Goal: Contribute content: Add original content to the website for others to see

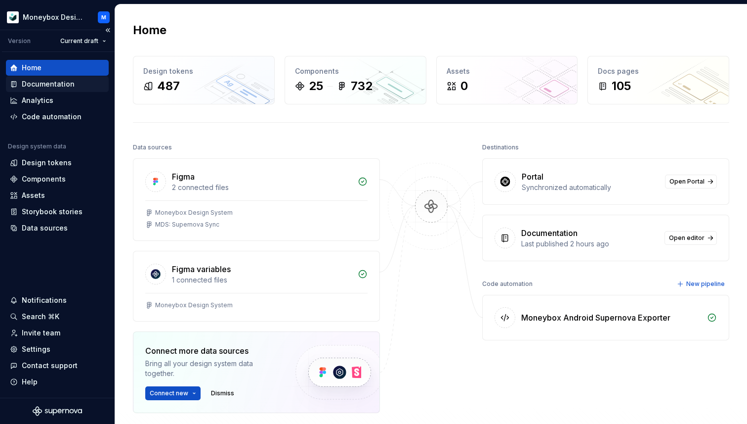
click at [54, 84] on div "Documentation" at bounding box center [48, 84] width 53 height 10
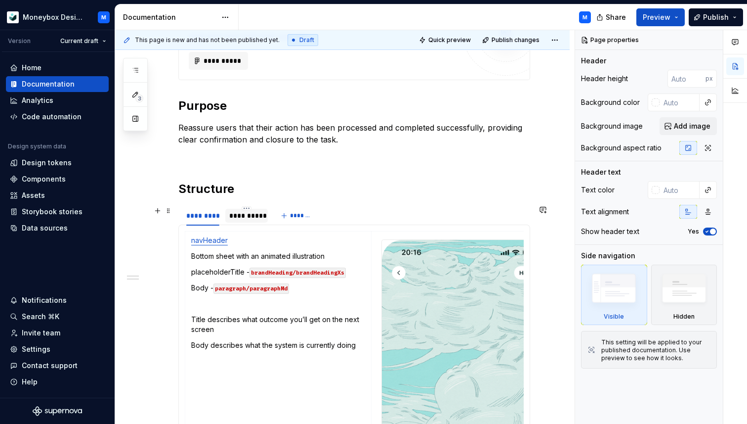
click at [245, 215] on div "**********" at bounding box center [246, 216] width 35 height 10
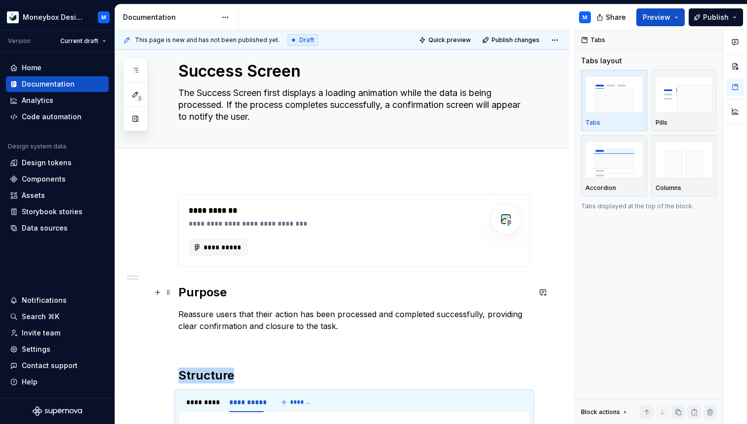
scroll to position [16, 0]
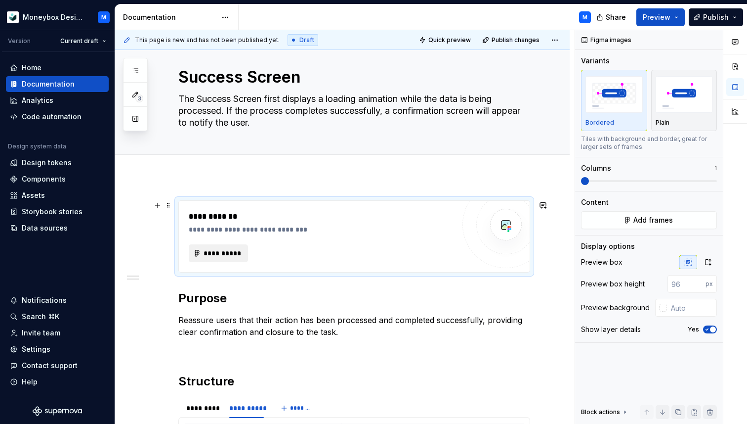
click at [210, 258] on button "**********" at bounding box center [218, 253] width 59 height 18
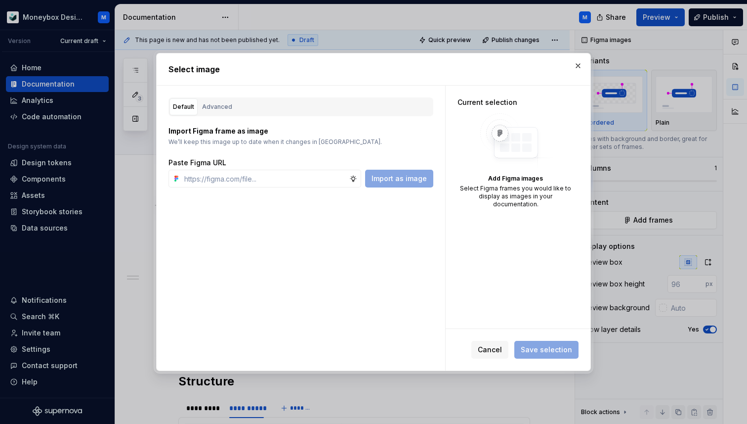
type textarea "*"
type input "[URL][DOMAIN_NAME]"
click at [395, 177] on span "Import as image" at bounding box center [399, 178] width 55 height 10
type textarea "*"
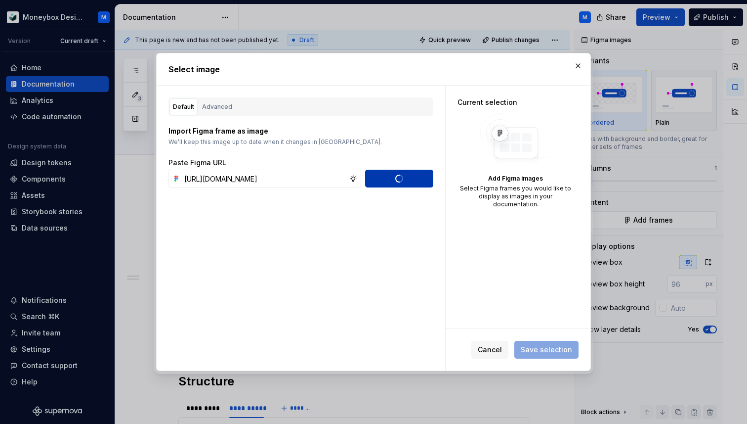
scroll to position [0, 0]
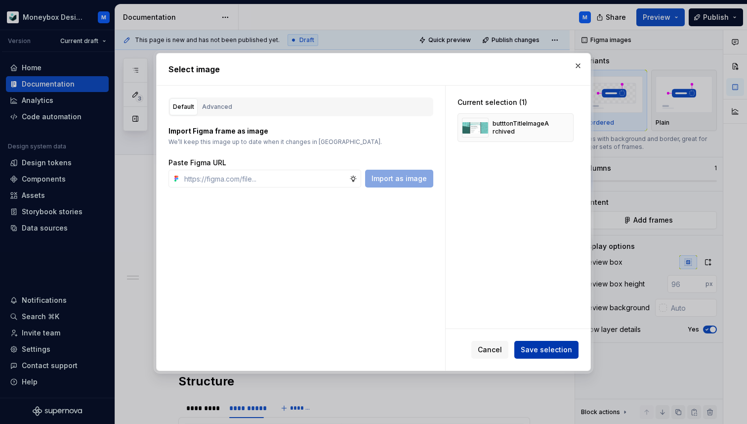
click at [535, 349] on span "Save selection" at bounding box center [546, 349] width 51 height 10
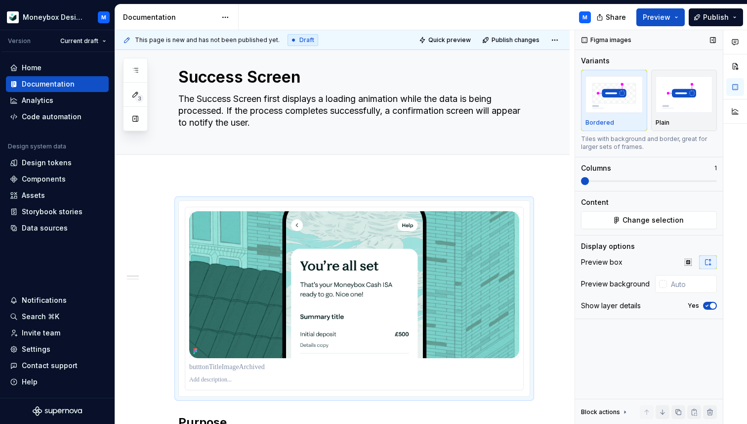
click at [710, 307] on icon "button" at bounding box center [707, 305] width 8 height 6
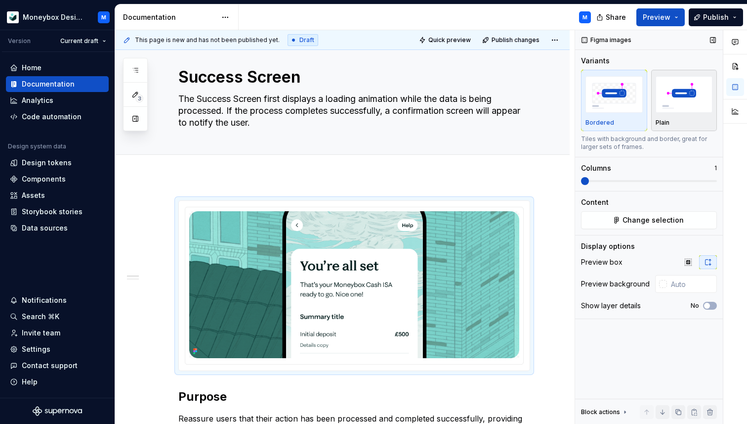
click at [678, 119] on div "Plain" at bounding box center [684, 123] width 57 height 8
click at [516, 39] on span "Publish changes" at bounding box center [516, 40] width 48 height 8
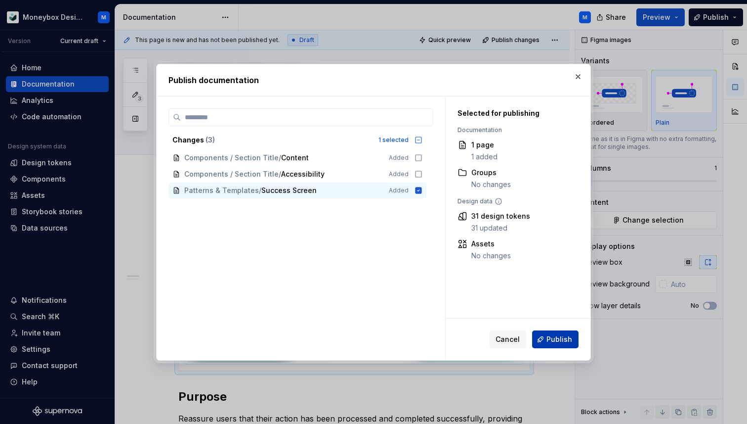
click at [557, 343] on span "Publish" at bounding box center [560, 339] width 26 height 10
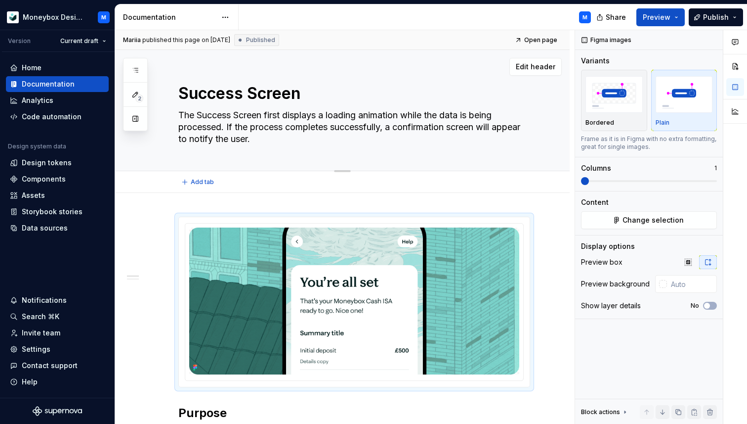
click at [209, 77] on div "Success Screen The Success Screen first displays a loading animation while the …" at bounding box center [354, 110] width 352 height 121
click at [532, 65] on span "Edit header" at bounding box center [536, 67] width 40 height 10
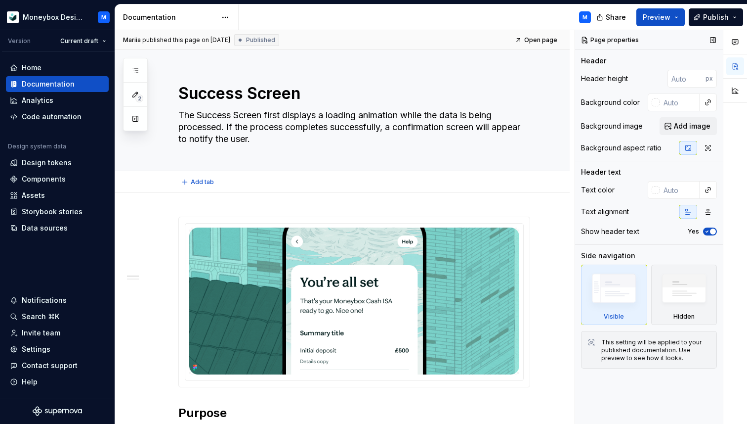
type textarea "*"
click at [652, 101] on div at bounding box center [656, 102] width 8 height 8
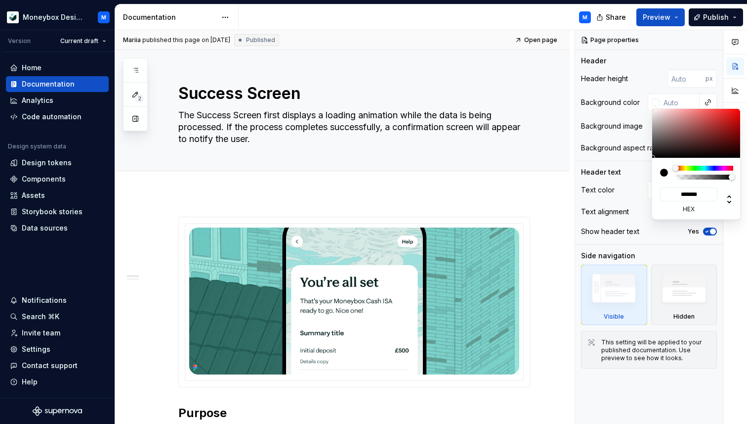
type input "#A29090"
type input "*******"
type input "#A08E8E"
type input "*******"
type input "#D6CDCD"
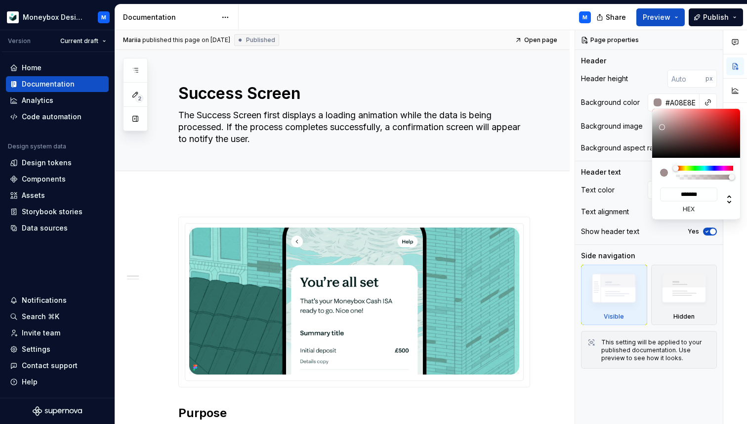
type input "*******"
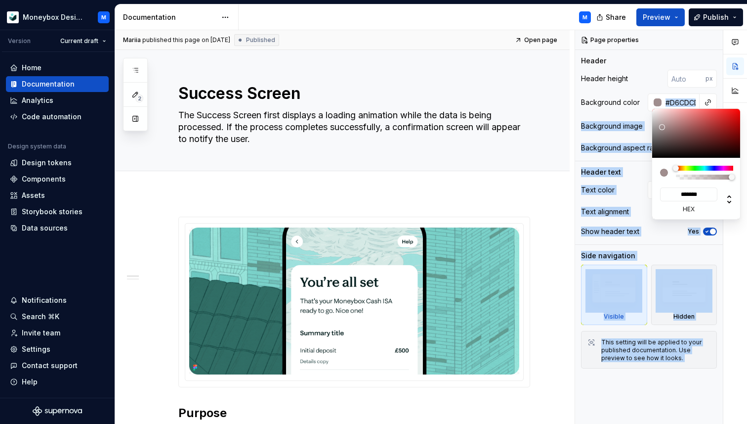
type input "#FFFFFF"
type input "*******"
drag, startPoint x: 662, startPoint y: 127, endPoint x: 646, endPoint y: 98, distance: 32.6
click at [646, 98] on body "Moneybox Design System M Version Current draft Home Documentation Analytics Cod…" at bounding box center [373, 212] width 747 height 424
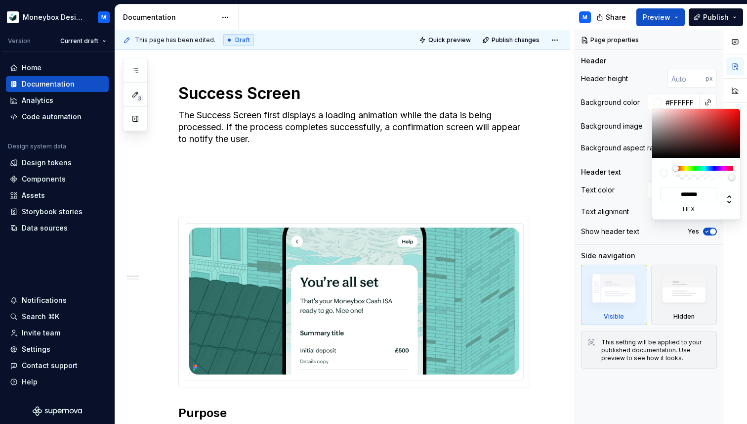
click at [647, 82] on div "Comments Open comments No comments yet Select ‘Comment’ from the block context …" at bounding box center [661, 227] width 172 height 394
click at [492, 122] on html "Moneybox Design System M Version Current draft Home Documentation Analytics Cod…" at bounding box center [373, 212] width 747 height 424
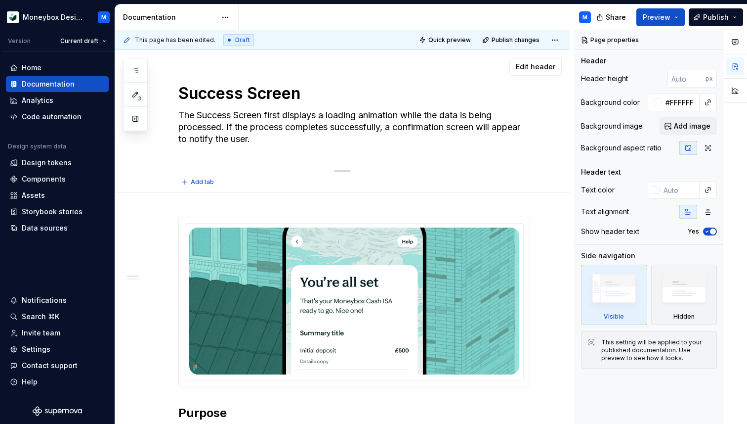
click at [506, 132] on textarea "The Success Screen first displays a loading animation while the data is being p…" at bounding box center [352, 127] width 352 height 40
click at [519, 33] on button "Publish changes" at bounding box center [511, 40] width 65 height 14
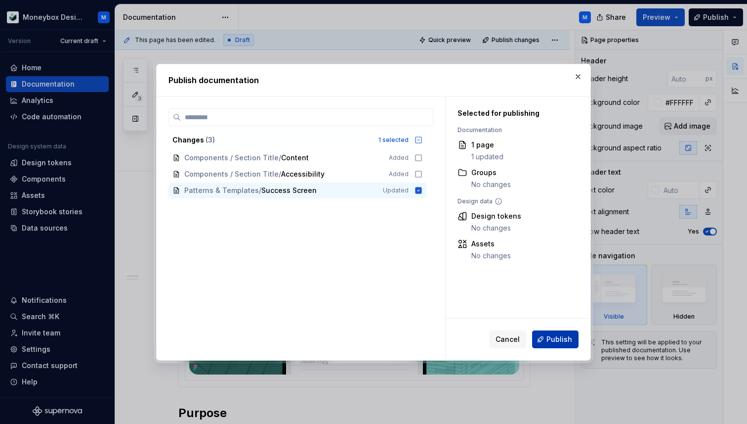
click at [553, 338] on span "Publish" at bounding box center [560, 339] width 26 height 10
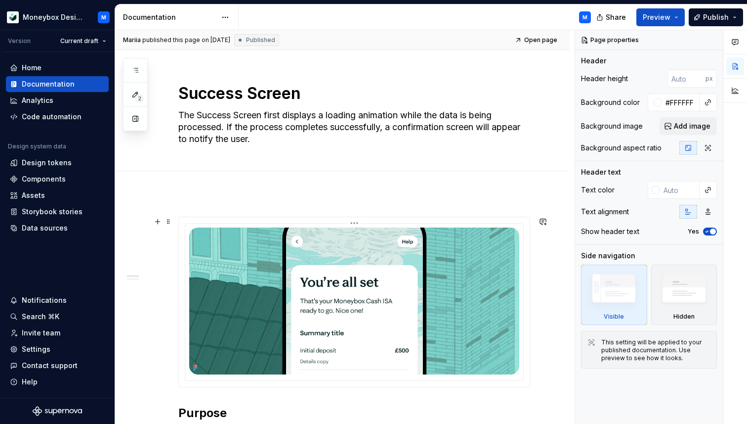
click at [500, 299] on img at bounding box center [354, 300] width 330 height 147
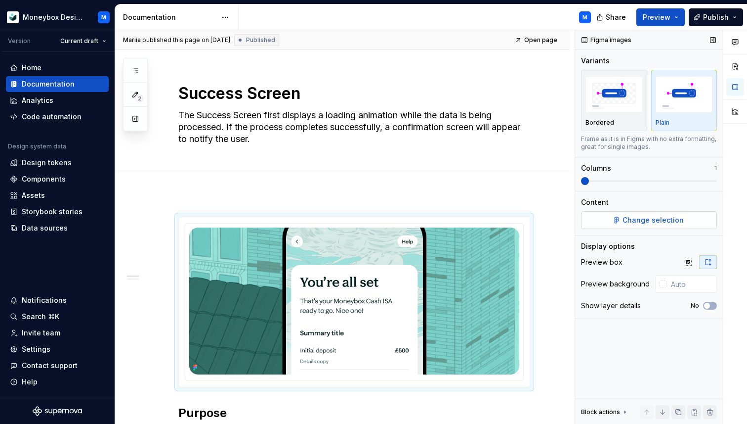
click at [645, 219] on span "Change selection" at bounding box center [653, 220] width 61 height 10
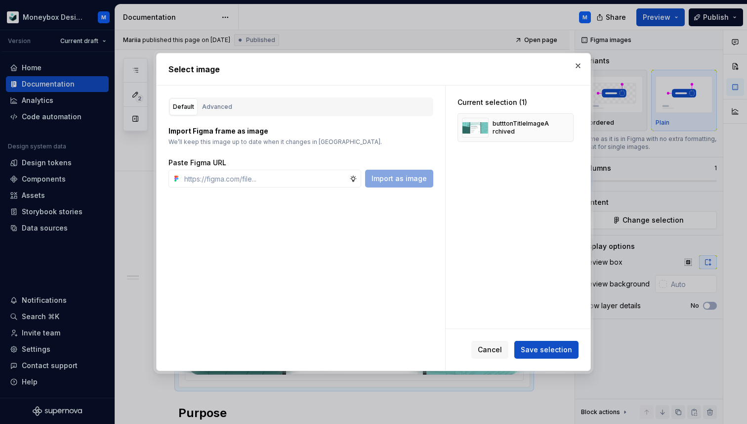
type textarea "*"
type input "[URL][DOMAIN_NAME]"
click at [568, 125] on button "button" at bounding box center [563, 128] width 14 height 14
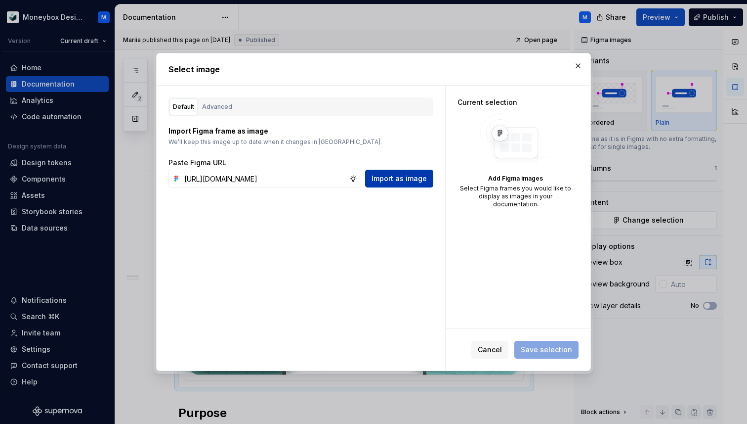
click at [394, 182] on span "Import as image" at bounding box center [399, 178] width 55 height 10
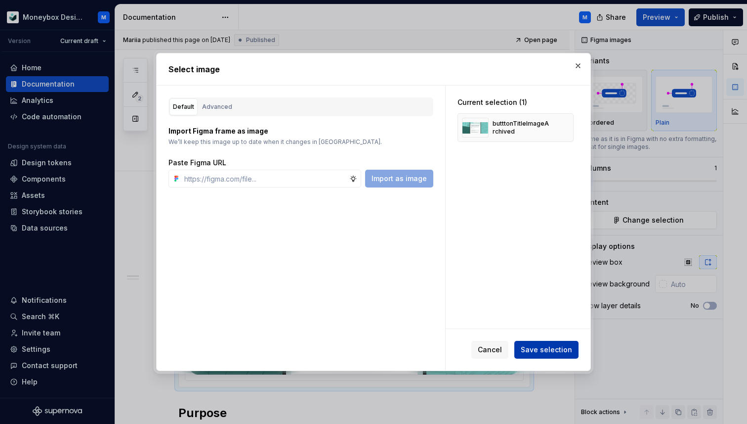
click at [544, 348] on span "Save selection" at bounding box center [546, 349] width 51 height 10
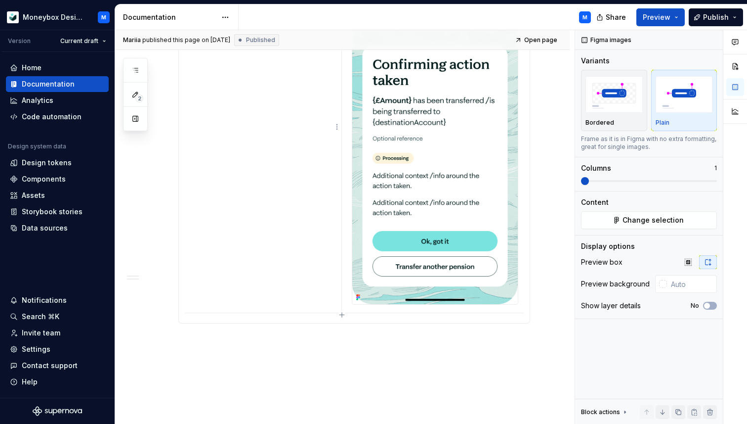
scroll to position [649, 0]
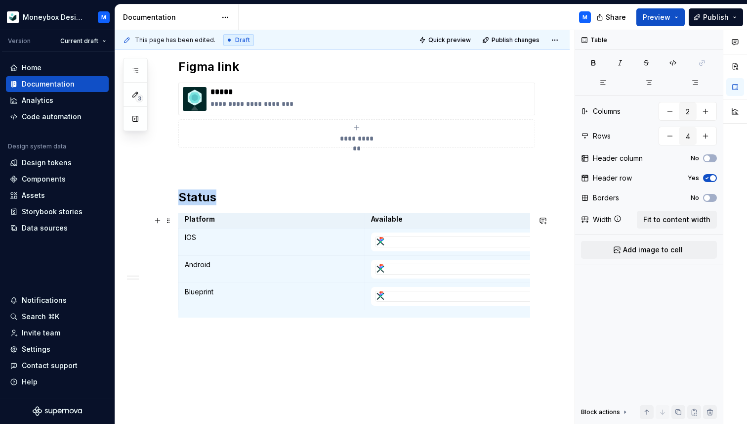
scroll to position [0, 0]
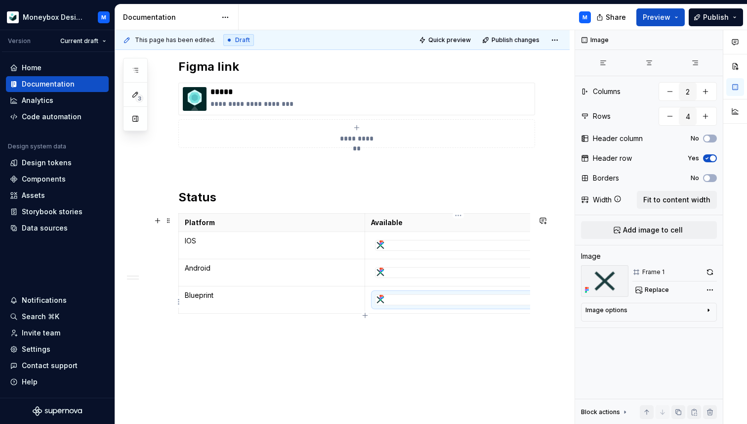
click at [397, 305] on div at bounding box center [458, 299] width 167 height 11
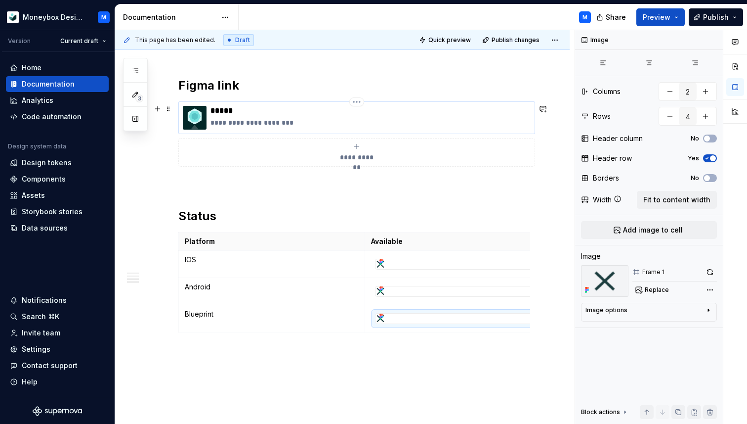
click at [235, 113] on p "*****" at bounding box center [371, 111] width 320 height 10
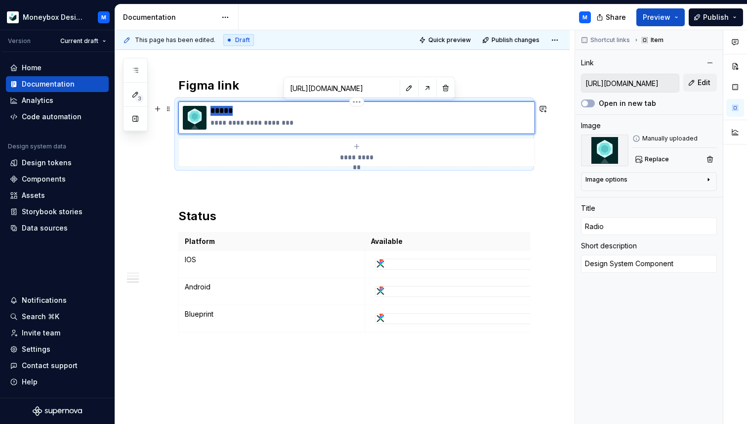
drag, startPoint x: 236, startPoint y: 111, endPoint x: 210, endPoint y: 113, distance: 26.2
click at [210, 113] on div "**********" at bounding box center [357, 118] width 348 height 24
type textarea "*"
type input "F"
type textarea "*"
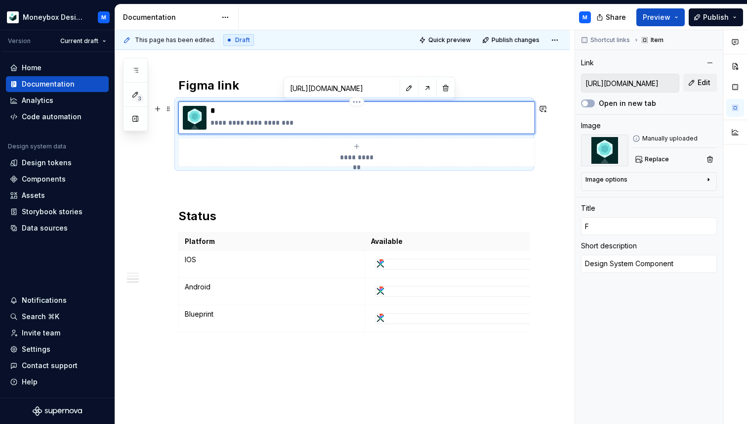
type input "Fi"
type textarea "*"
type input "Fil"
type textarea "*"
type input "Fill"
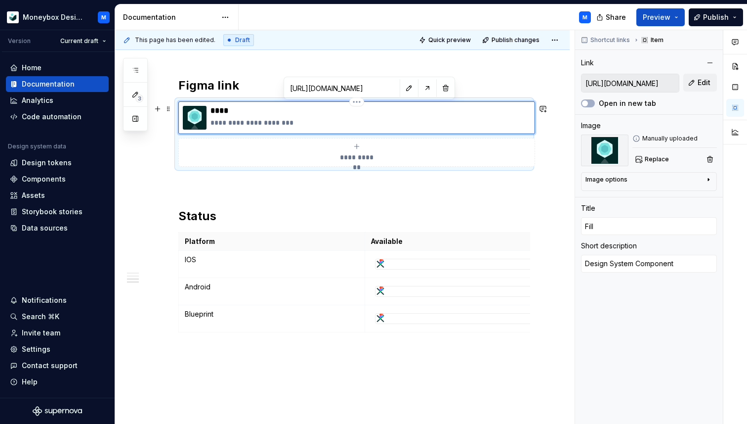
type textarea "*"
type input "Fil"
type textarea "*"
type input "Fi"
type textarea "*"
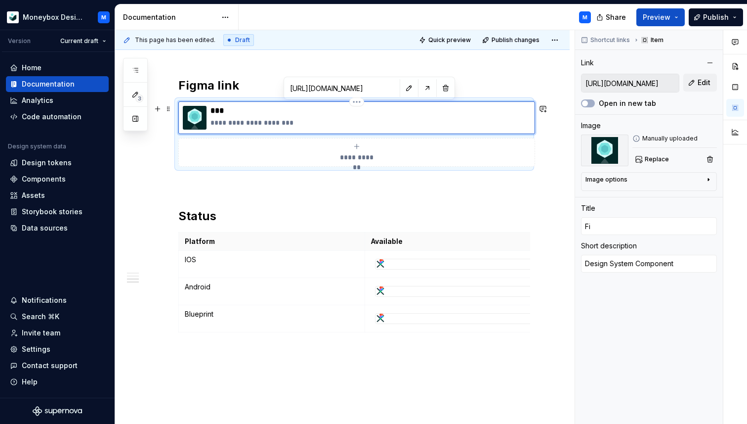
type input "F"
type textarea "*"
type input "Fu"
type textarea "*"
type input "Ful"
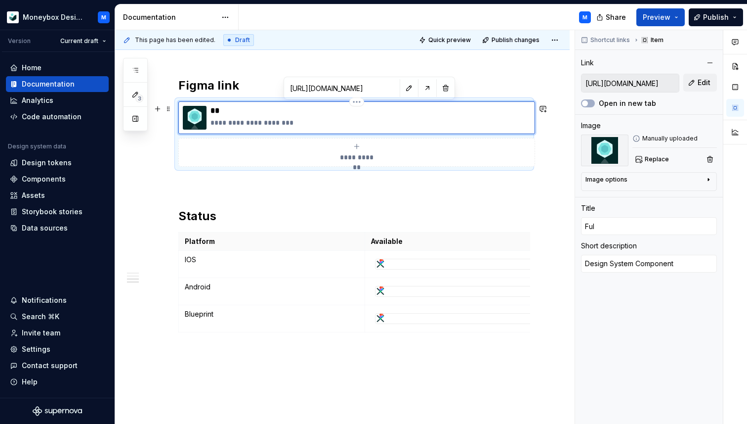
type textarea "*"
type input "Full"
type textarea "*"
type input "Full"
type textarea "*"
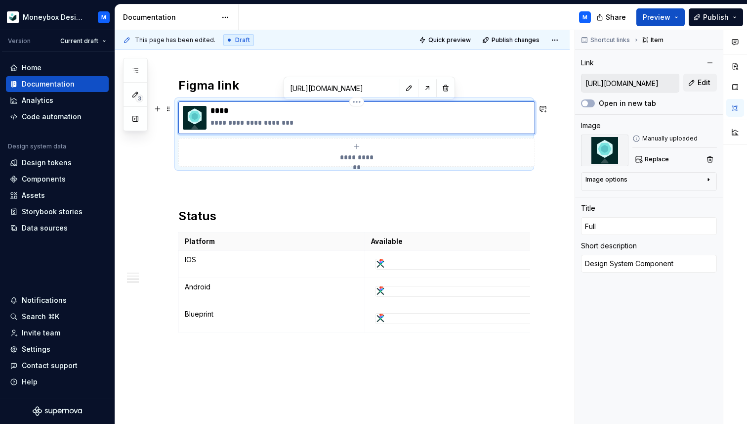
type input "Full i"
type textarea "*"
type input "Full im"
type textarea "*"
type input "Full ima"
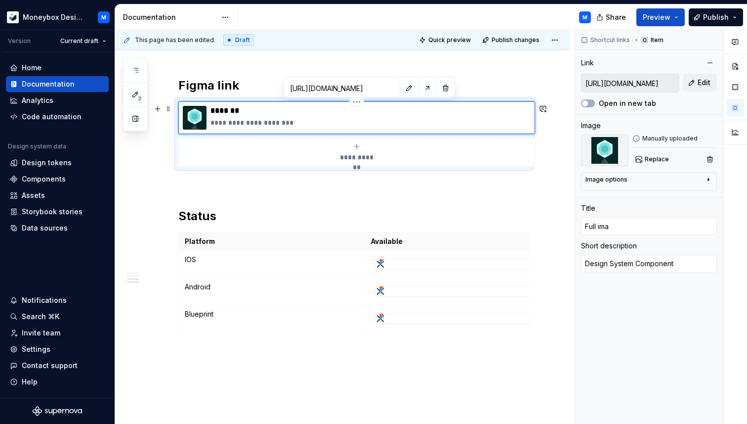
type textarea "*"
type input "Full imag"
type textarea "*"
type input "Full image"
click at [246, 128] on p "**********" at bounding box center [371, 123] width 320 height 10
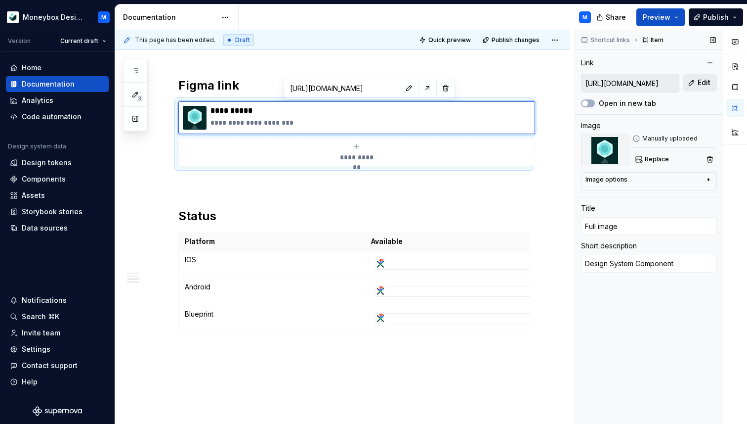
click at [700, 79] on span "Edit" at bounding box center [704, 83] width 13 height 10
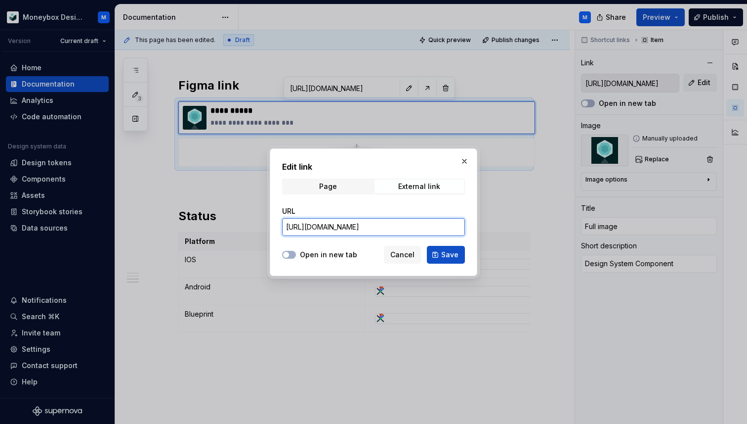
click at [326, 224] on input "[URL][DOMAIN_NAME]" at bounding box center [373, 227] width 183 height 18
type textarea "*"
paste input "3555-19291&t=iYHakbmdSdZbIgvG"
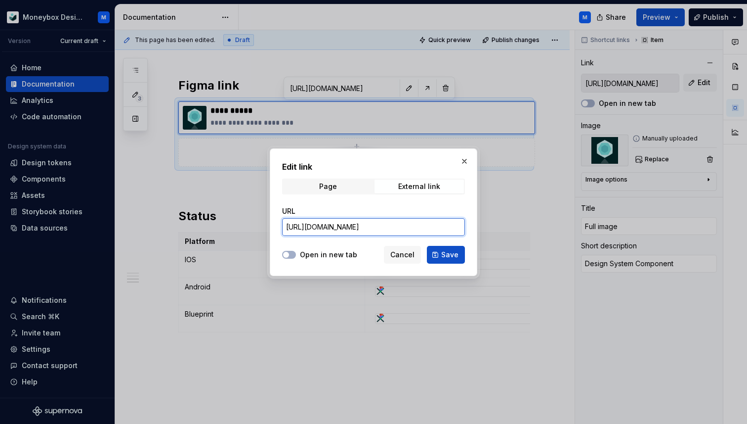
scroll to position [0, 305]
type input "[URL][DOMAIN_NAME]"
click at [447, 251] on span "Save" at bounding box center [449, 255] width 17 height 10
type textarea "*"
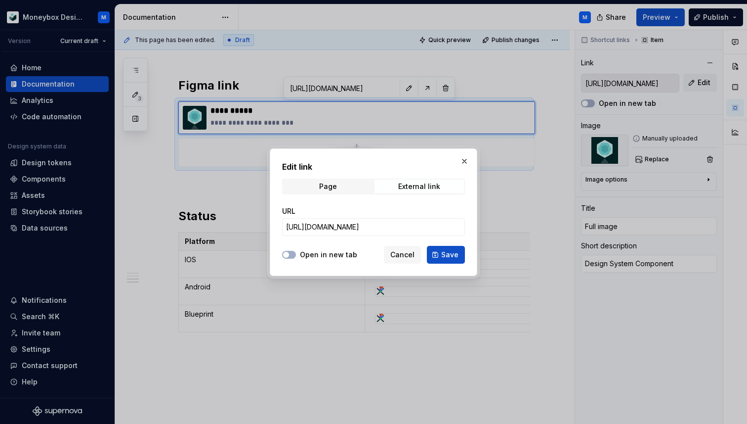
type input "[URL][DOMAIN_NAME]"
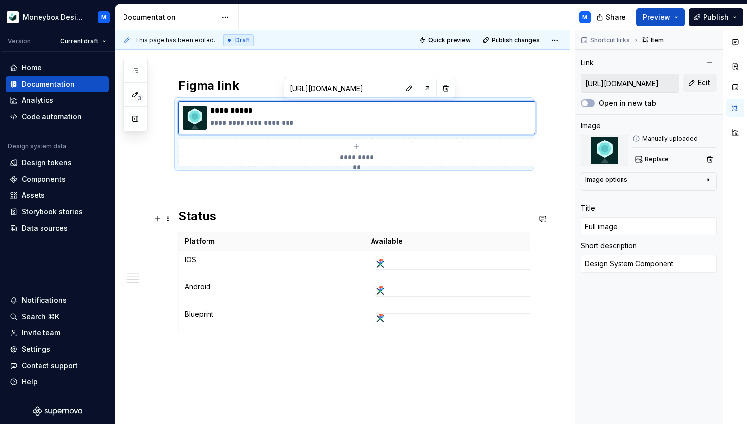
type input "[URL][DOMAIN_NAME]"
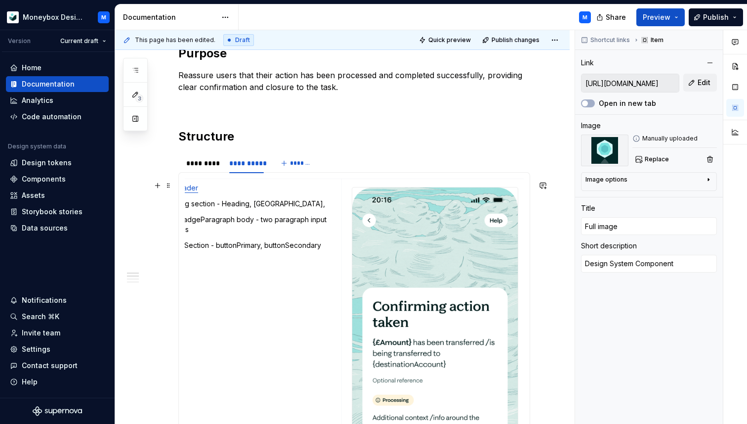
scroll to position [354, 0]
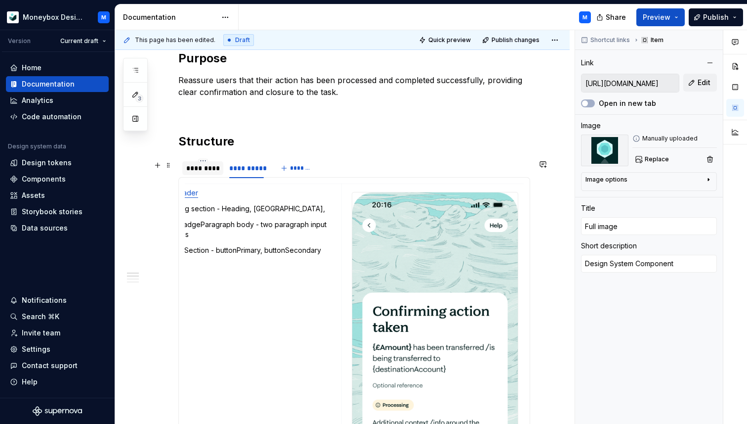
click at [205, 172] on div "*********" at bounding box center [202, 168] width 33 height 10
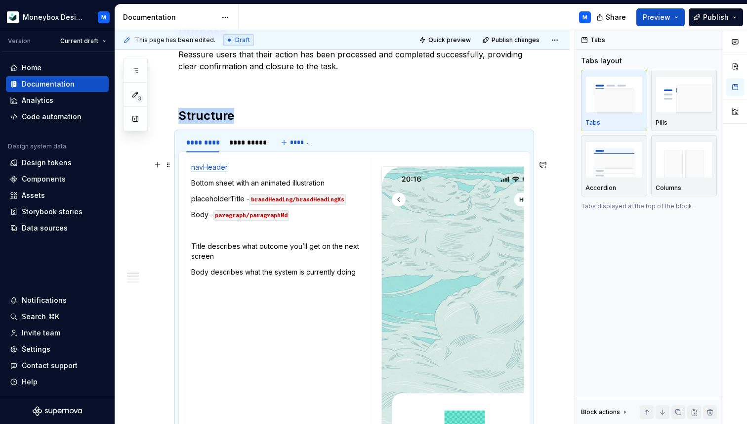
scroll to position [383, 0]
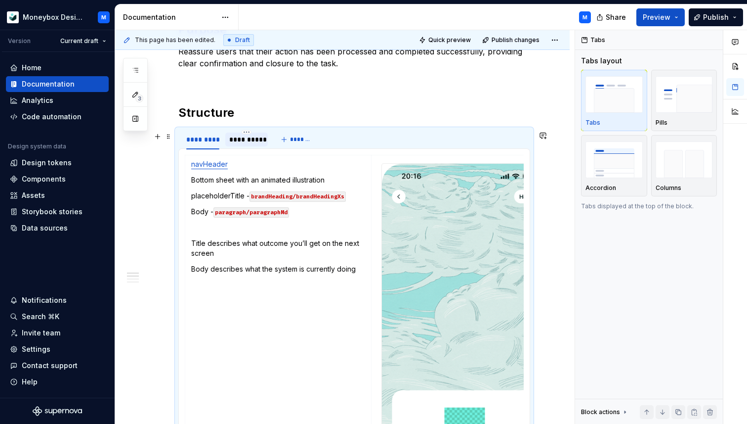
click at [253, 140] on div "**********" at bounding box center [246, 139] width 35 height 10
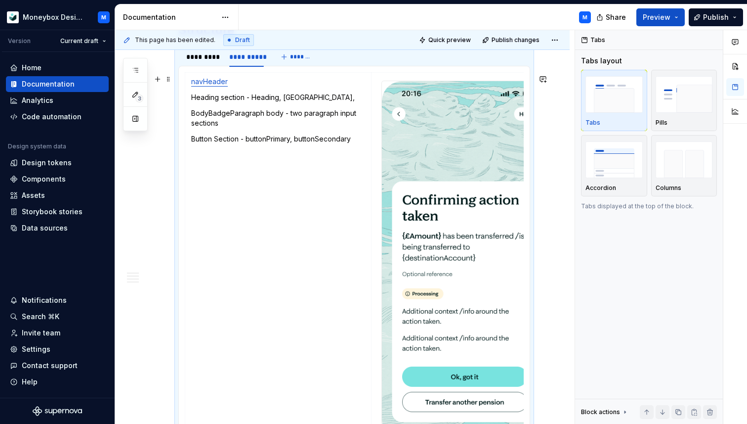
scroll to position [445, 0]
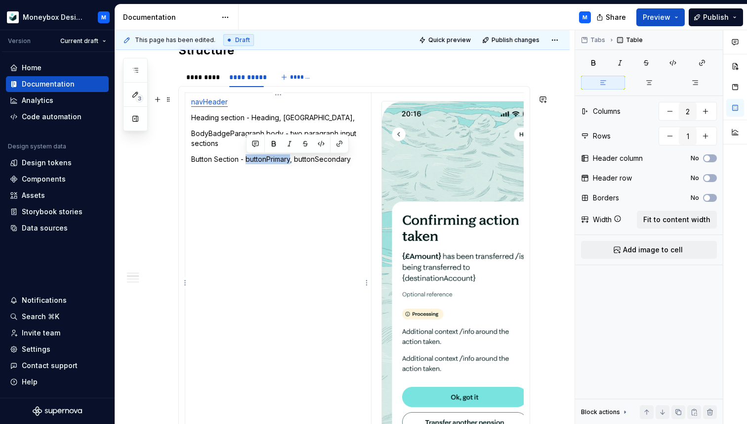
drag, startPoint x: 247, startPoint y: 161, endPoint x: 291, endPoint y: 162, distance: 44.0
click at [291, 162] on p "Button Section - buttonPrimary, buttonSecondary" at bounding box center [278, 159] width 174 height 10
click at [323, 143] on button "button" at bounding box center [321, 144] width 14 height 14
drag, startPoint x: 299, startPoint y: 161, endPoint x: 354, endPoint y: 161, distance: 55.4
click at [354, 161] on p "Button Section - buttonPrimary , buttonSecondary" at bounding box center [278, 159] width 174 height 10
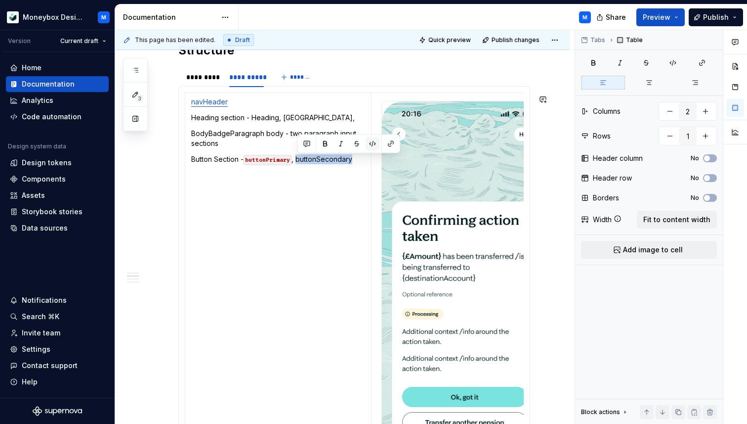
click at [371, 143] on button "button" at bounding box center [373, 144] width 14 height 14
click at [229, 140] on p "BodyBadgeParagraph body - two paragraph input sections" at bounding box center [278, 139] width 174 height 20
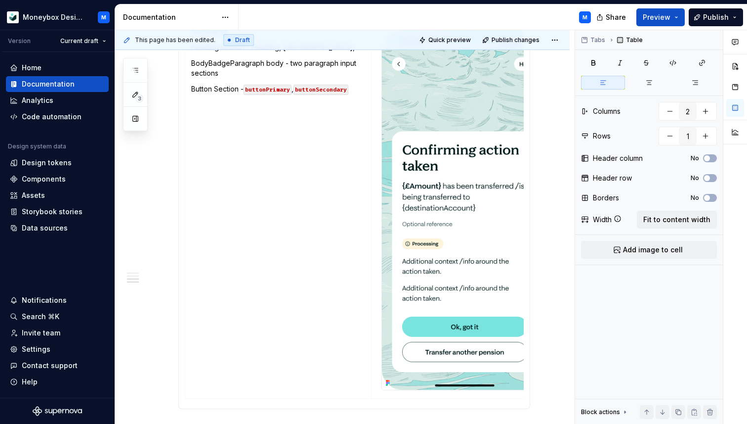
scroll to position [386, 0]
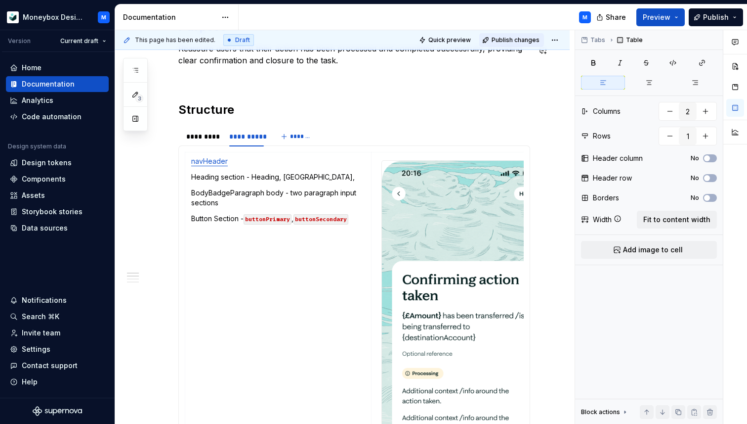
click at [510, 38] on span "Publish changes" at bounding box center [516, 40] width 48 height 8
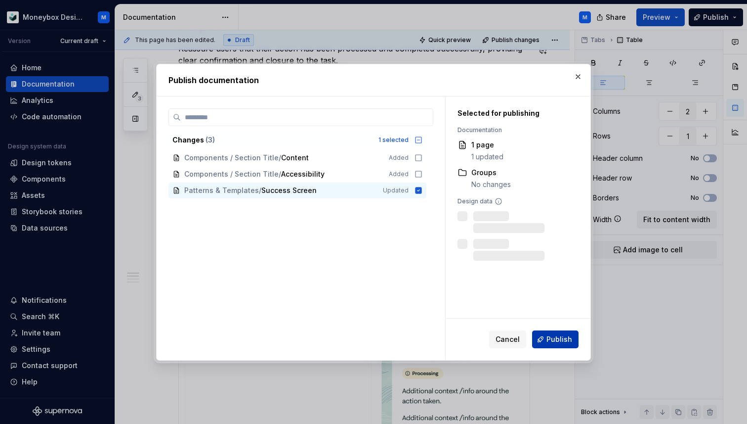
click at [550, 333] on button "Publish" at bounding box center [555, 339] width 46 height 18
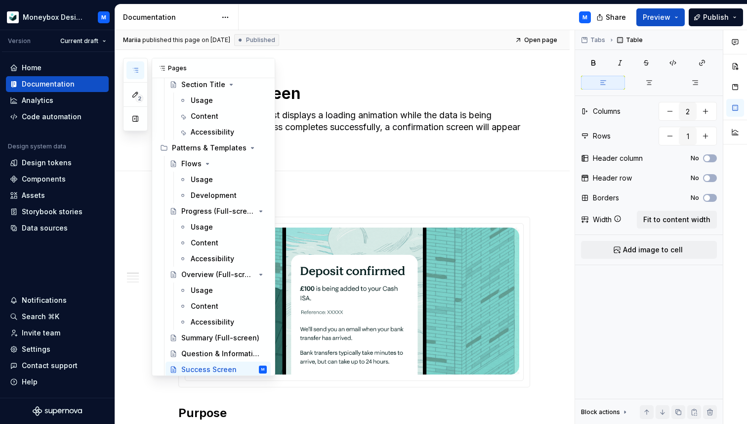
scroll to position [748, 0]
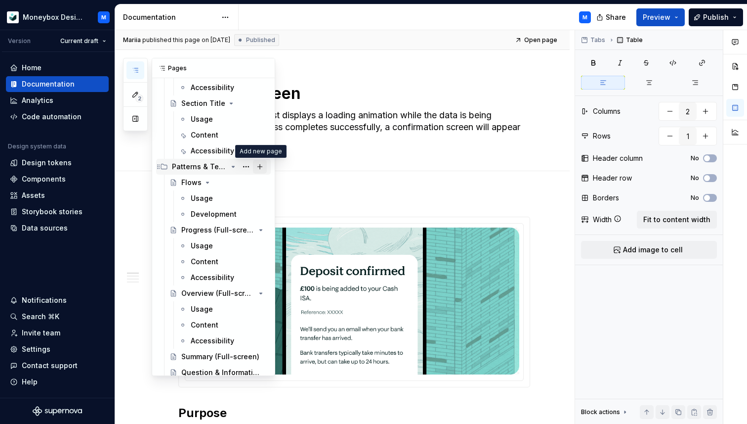
click at [260, 165] on button "Page tree" at bounding box center [260, 167] width 14 height 14
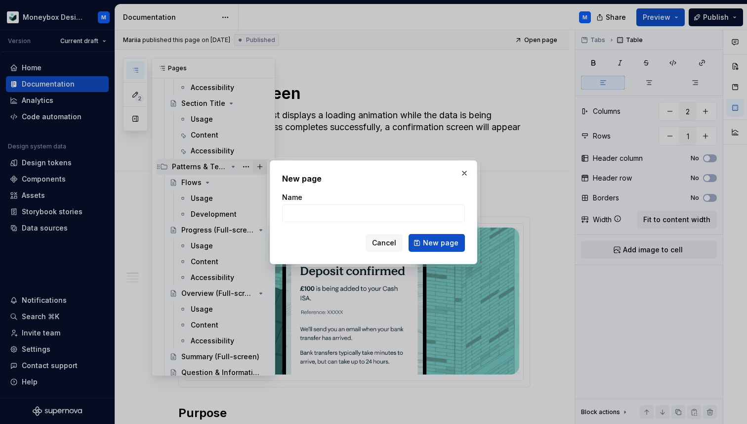
type textarea "*"
type input "Anchor Screen"
click at [434, 242] on span "New page" at bounding box center [441, 243] width 36 height 10
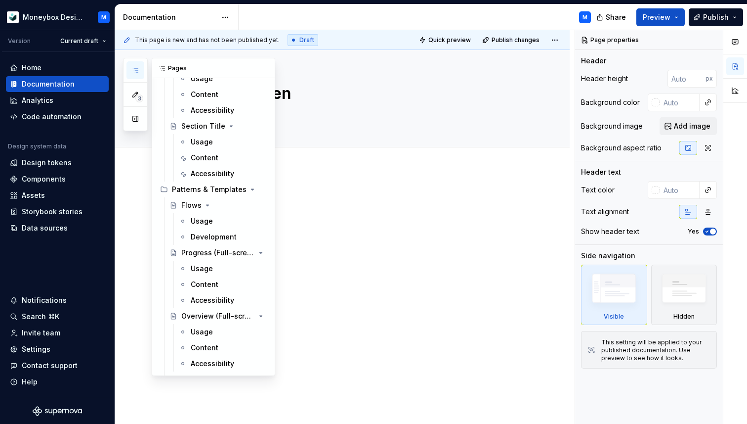
scroll to position [722, 0]
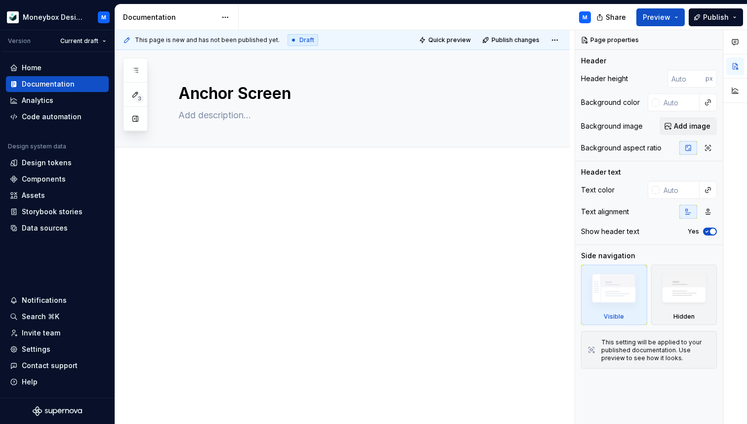
type textarea "*"
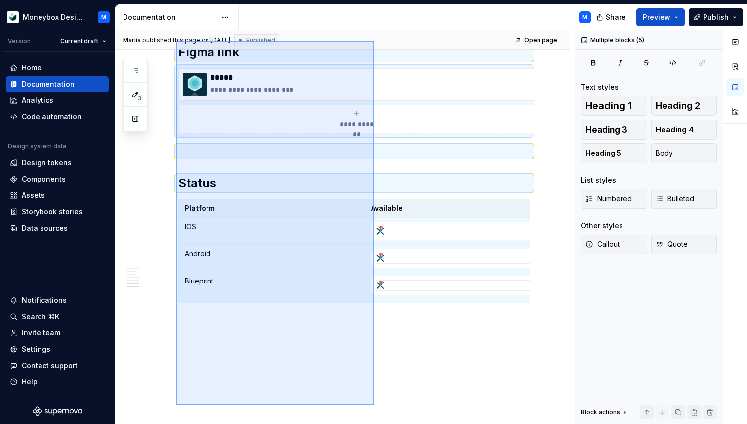
scroll to position [1680, 0]
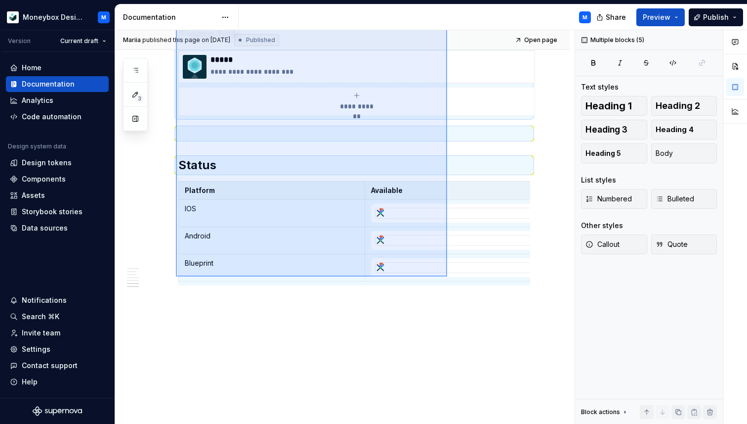
drag, startPoint x: 176, startPoint y: 173, endPoint x: 447, endPoint y: 277, distance: 290.5
click at [447, 277] on div "**********" at bounding box center [345, 227] width 460 height 394
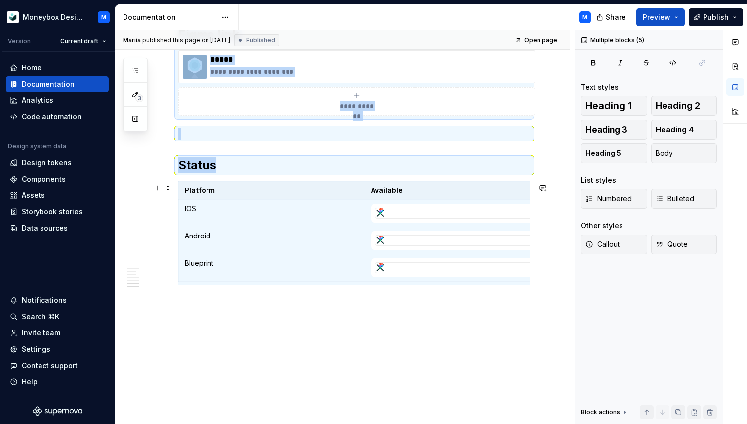
scroll to position [1472, 0]
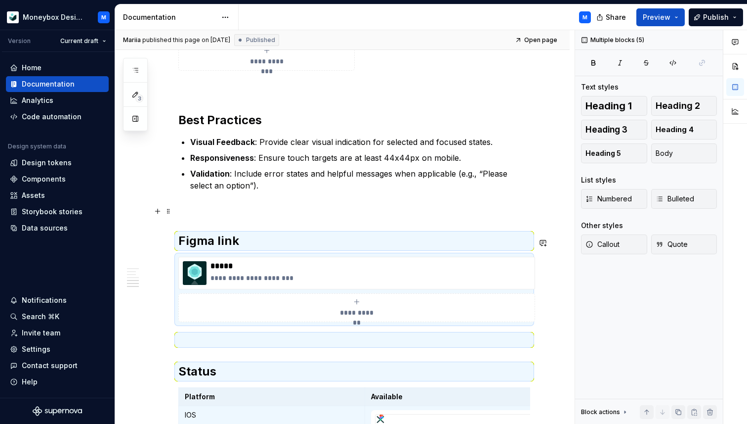
click at [230, 209] on p at bounding box center [354, 209] width 352 height 12
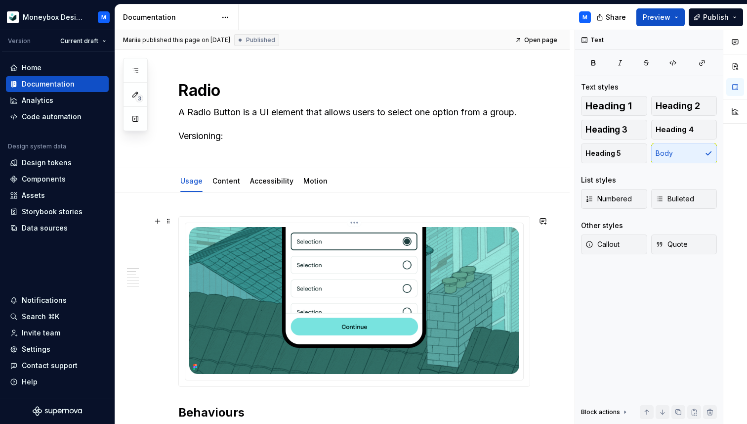
scroll to position [0, 0]
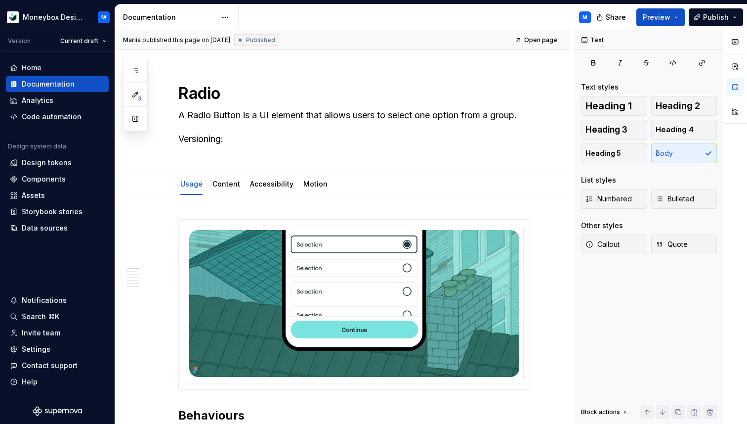
type textarea "*"
